Goal: Information Seeking & Learning: Understand process/instructions

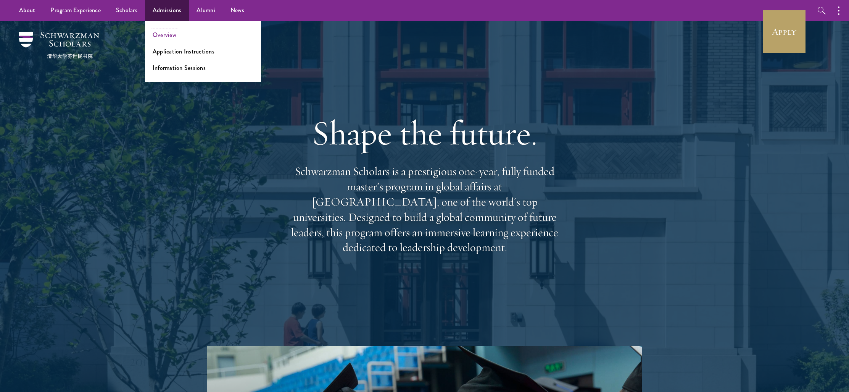
click at [163, 38] on link "Overview" at bounding box center [165, 35] width 24 height 9
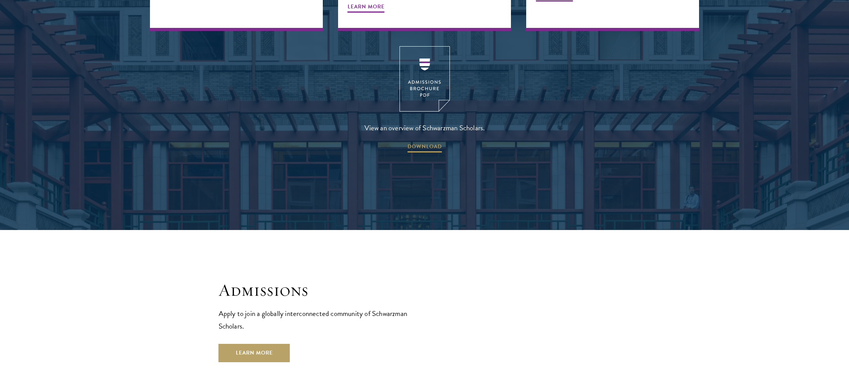
scroll to position [1149, 0]
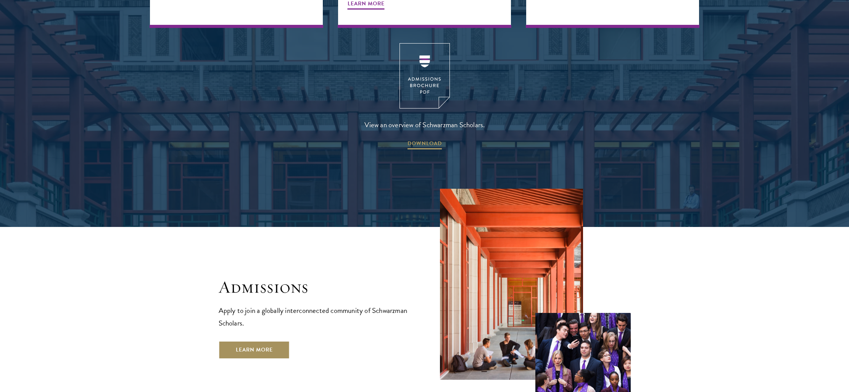
click at [262, 340] on link "Learn More" at bounding box center [254, 349] width 71 height 18
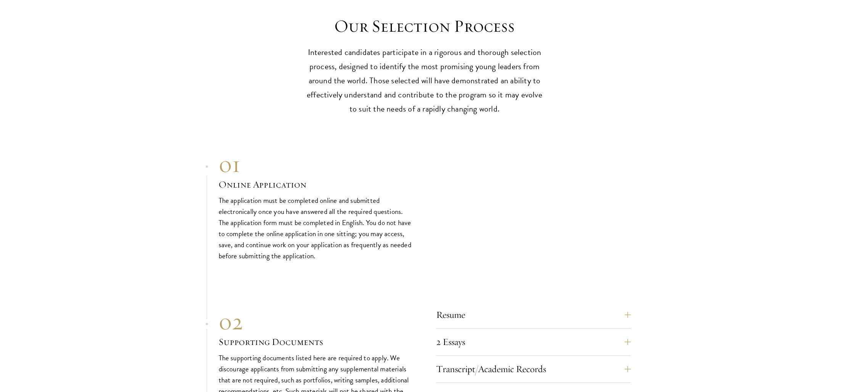
scroll to position [2371, 0]
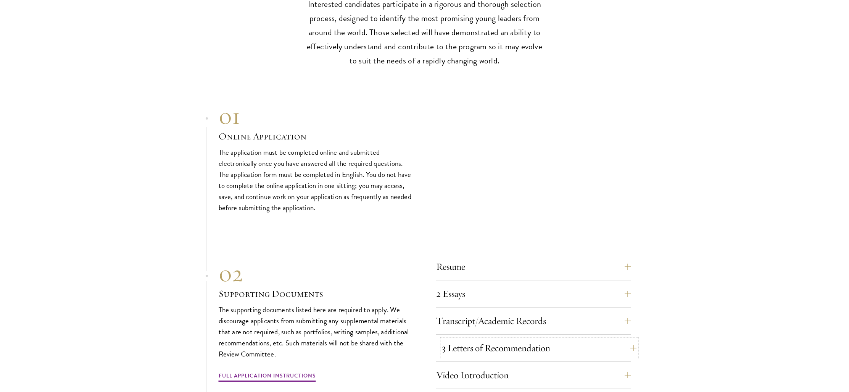
click at [492, 339] on button "3 Letters of Recommendation" at bounding box center [539, 348] width 195 height 18
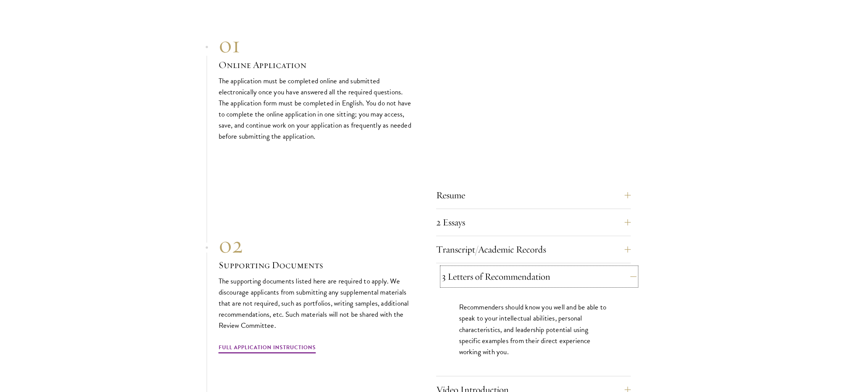
scroll to position [2495, 0]
